Goal: Task Accomplishment & Management: Manage account settings

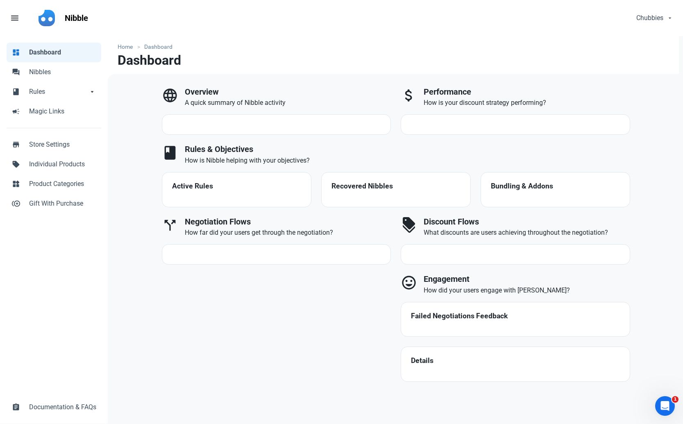
select select "7d"
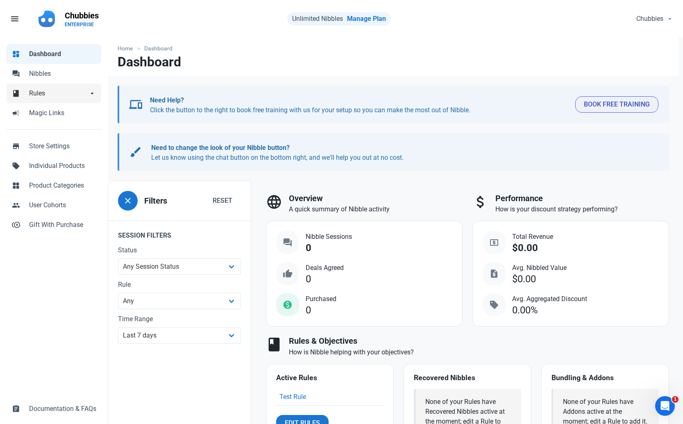
click at [66, 93] on span "Rules" at bounding box center [58, 94] width 59 height 10
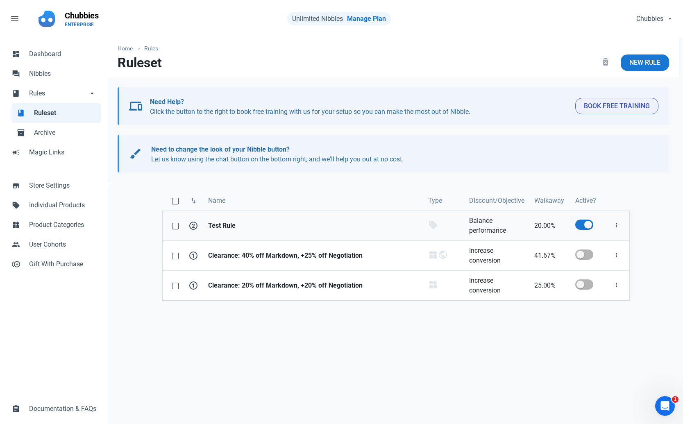
click at [232, 224] on strong "Test Rule" at bounding box center [313, 226] width 210 height 10
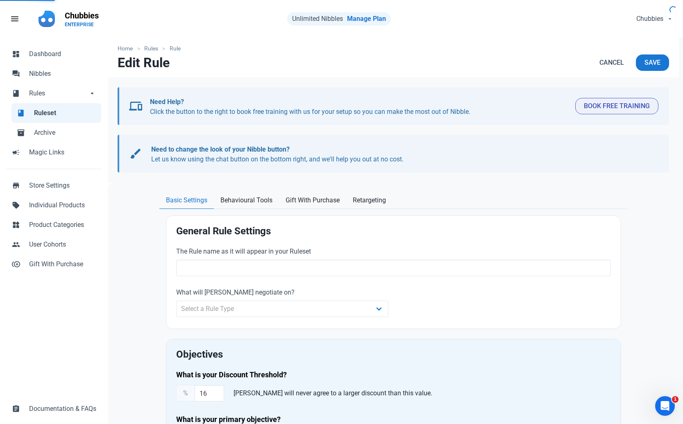
type input "Test Rule"
select select "product"
type input "20.00"
radio input "true"
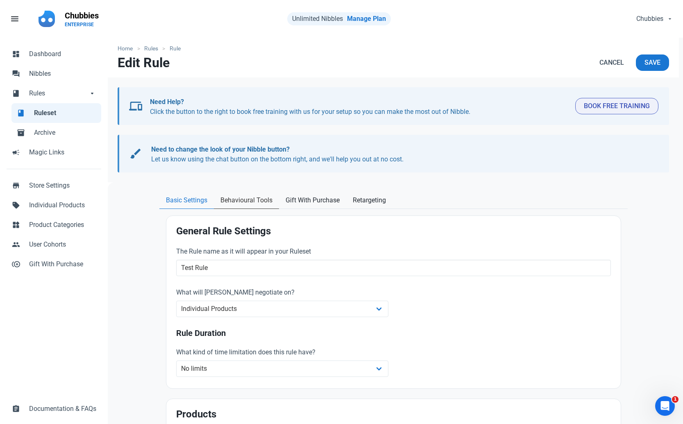
click at [238, 198] on span "Behavioural Tools" at bounding box center [247, 201] width 52 height 10
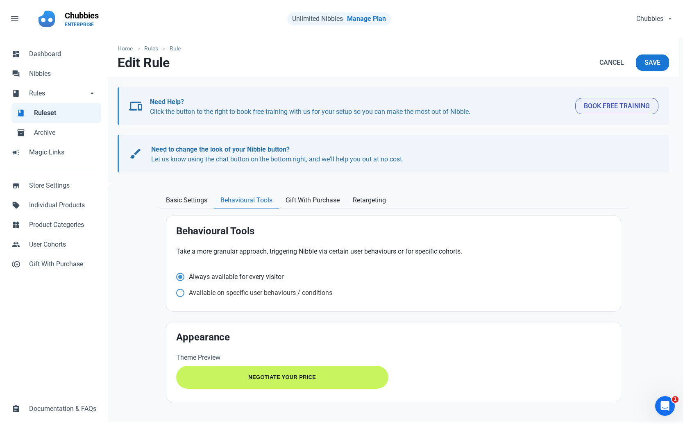
click at [217, 295] on span "Available on specific user behaviours / conditions" at bounding box center [258, 293] width 148 height 8
click at [182, 295] on input "Available on specific user behaviours / conditions" at bounding box center [178, 292] width 5 height 5
radio input "true"
radio input "false"
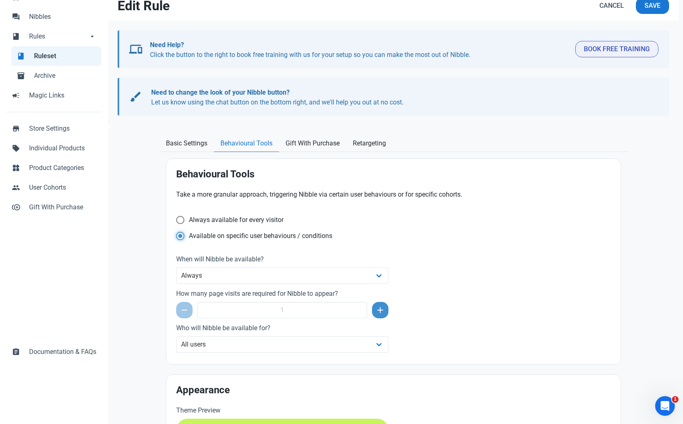
scroll to position [93, 0]
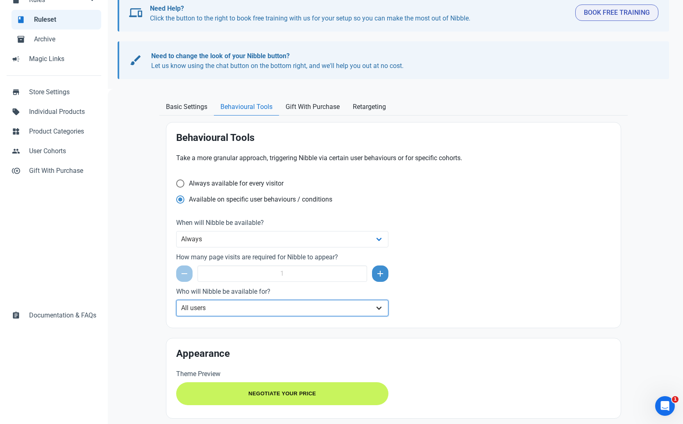
click at [309, 300] on select "All users Specific user cohort(s)" at bounding box center [282, 308] width 213 height 16
click at [317, 310] on select "All users Specific user cohort(s)" at bounding box center [282, 308] width 213 height 16
select select "cohorts"
click at [176, 300] on select "All users Specific user cohort(s)" at bounding box center [282, 308] width 213 height 16
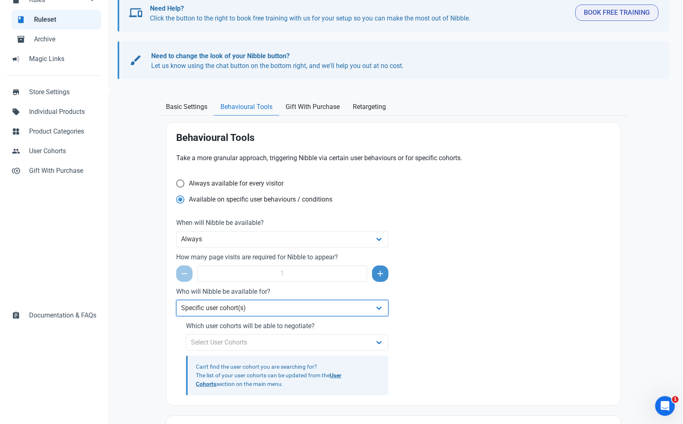
scroll to position [185, 0]
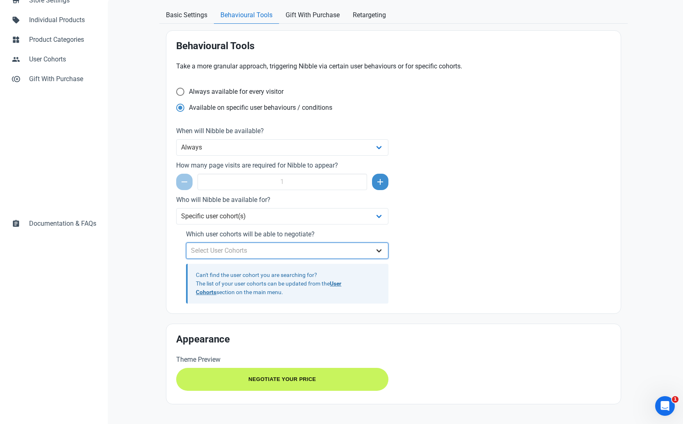
click at [346, 247] on select "Select User Cohorts Site Tester Employees" at bounding box center [287, 251] width 203 height 16
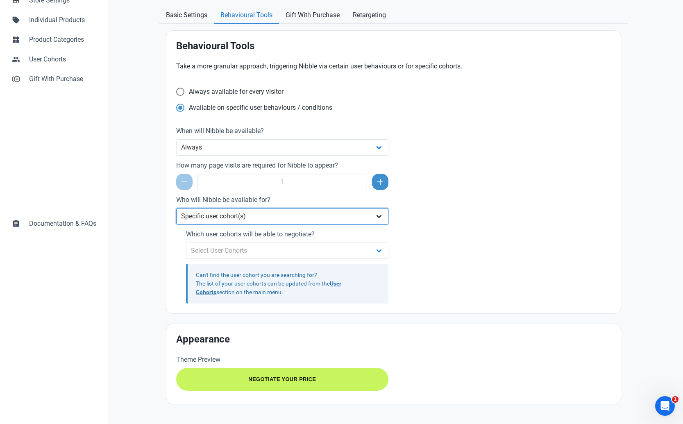
click at [321, 221] on select "All users Specific user cohort(s)" at bounding box center [282, 216] width 213 height 16
radio input "true"
radio input "false"
